Goal: Check status: Check status

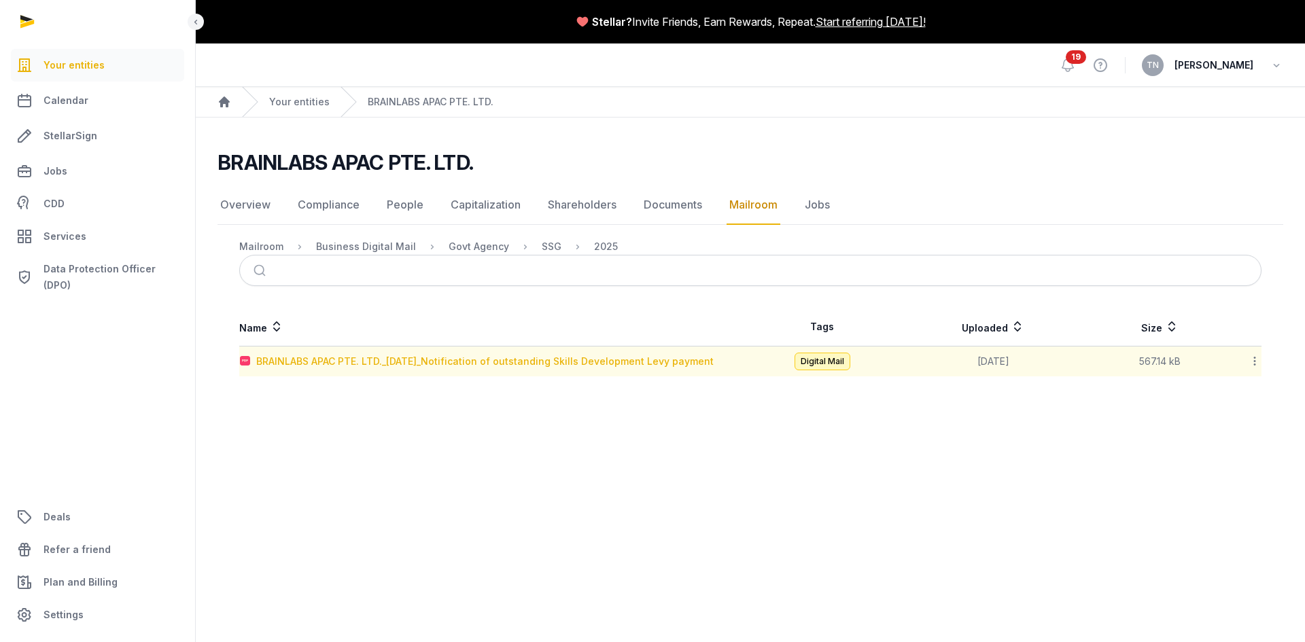
click at [542, 364] on div "BRAINLABS APAC PTE. LTD._[DATE]_Notification of outstanding Skills Development …" at bounding box center [484, 362] width 457 height 14
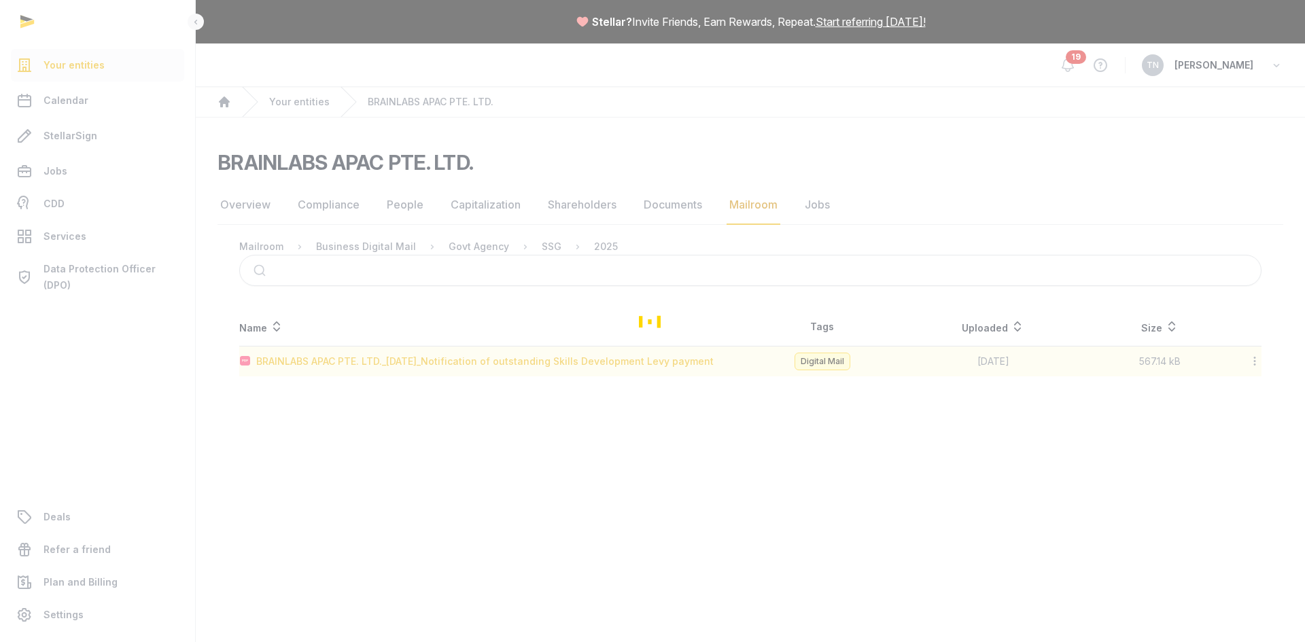
click at [542, 364] on div "Loading" at bounding box center [652, 321] width 1305 height 642
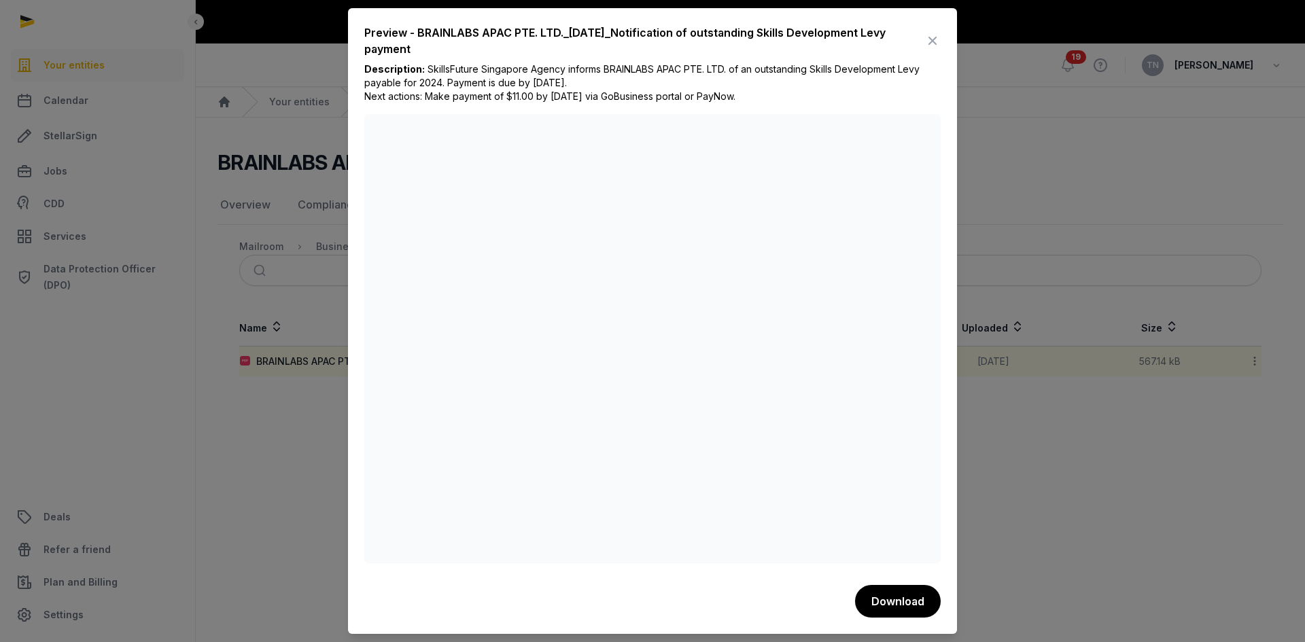
click at [1031, 463] on div at bounding box center [652, 321] width 1305 height 642
click at [930, 41] on icon at bounding box center [932, 41] width 16 height 22
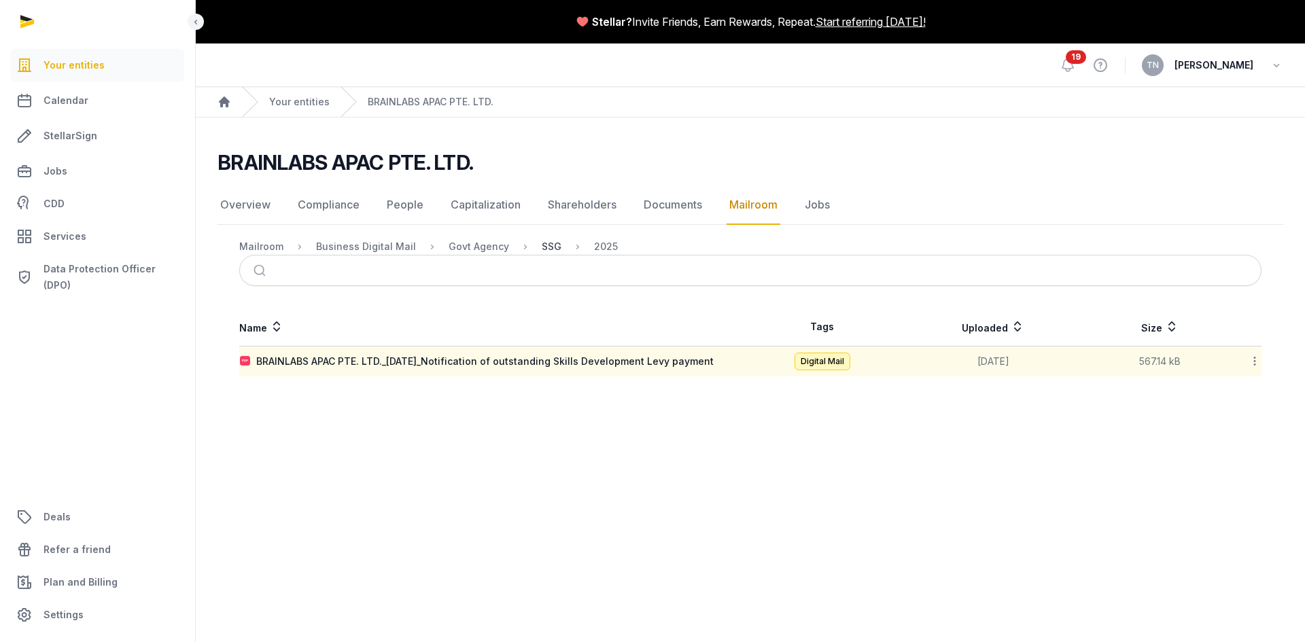
click at [542, 249] on div "SSG" at bounding box center [552, 247] width 20 height 14
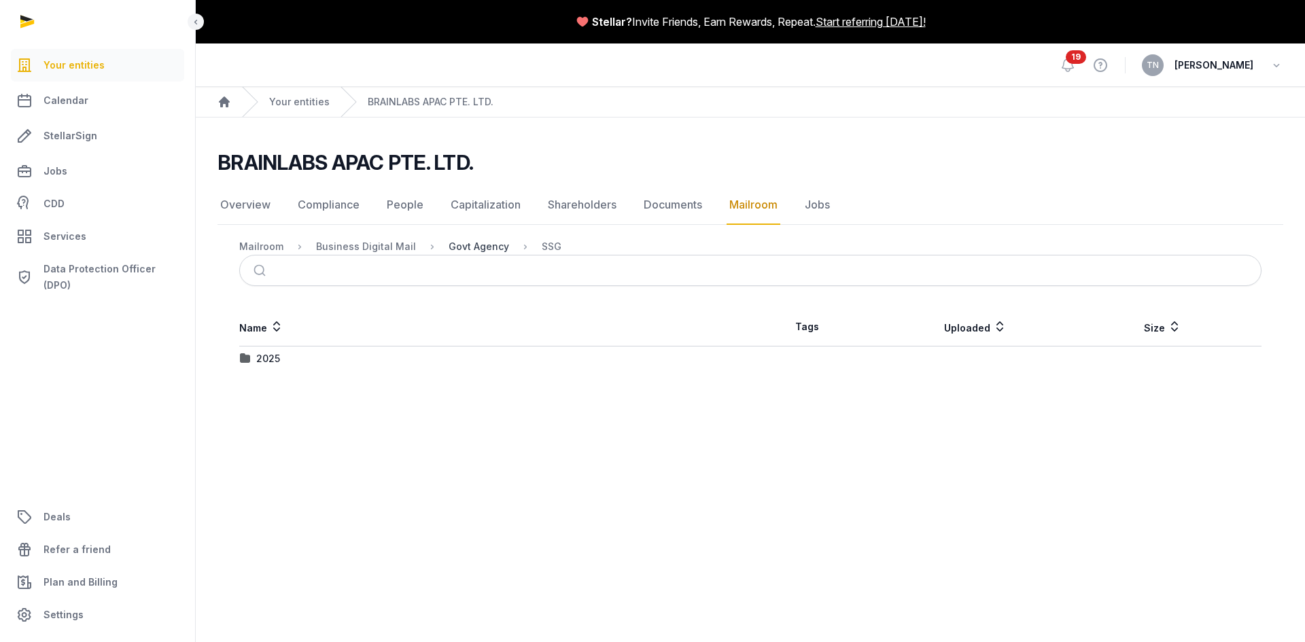
click at [470, 247] on div "Govt Agency" at bounding box center [478, 247] width 60 height 14
click at [274, 433] on div "SSG" at bounding box center [266, 434] width 20 height 14
click at [291, 363] on div "2025" at bounding box center [495, 359] width 510 height 14
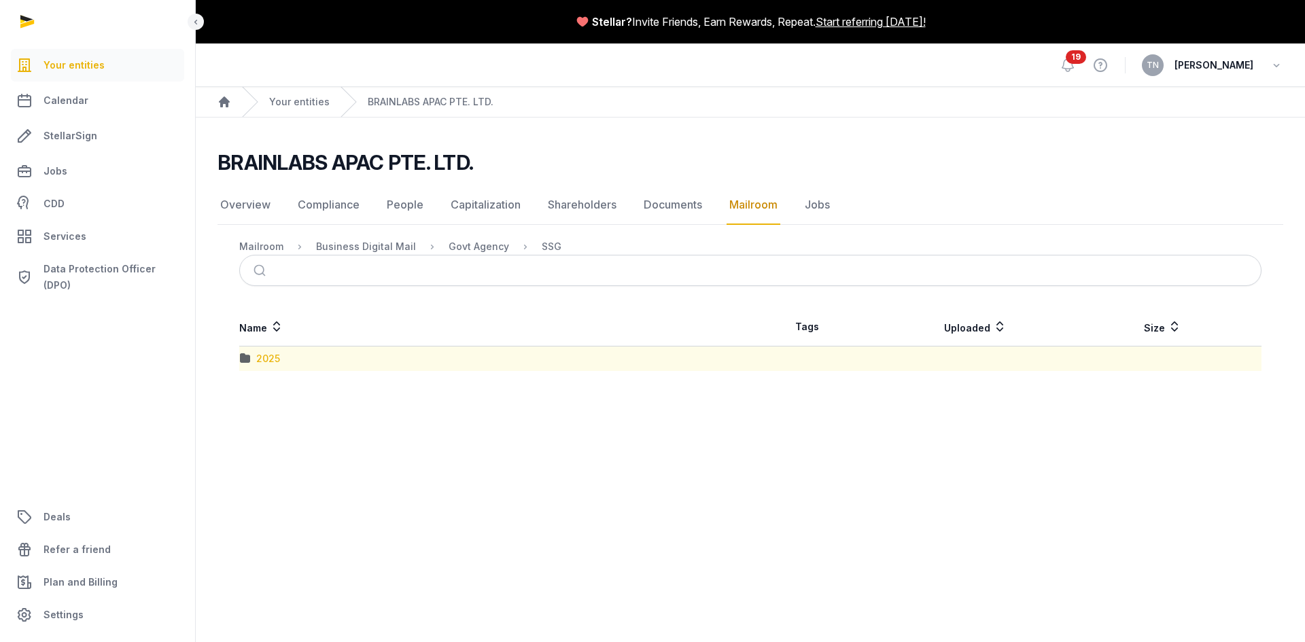
click at [262, 362] on div "2025" at bounding box center [268, 359] width 24 height 14
